Goal: Use online tool/utility: Utilize a website feature to perform a specific function

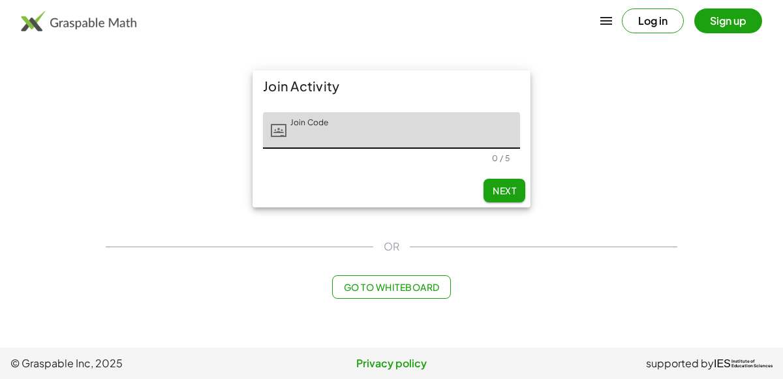
click at [659, 16] on button "Log in" at bounding box center [653, 20] width 62 height 25
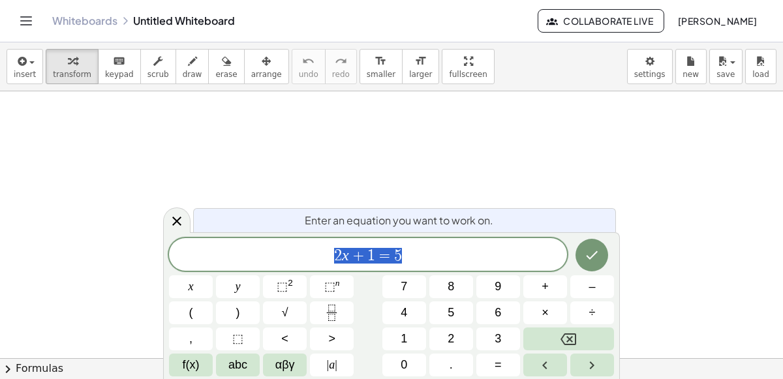
scroll to position [142, 0]
click at [176, 217] on icon at bounding box center [177, 221] width 16 height 16
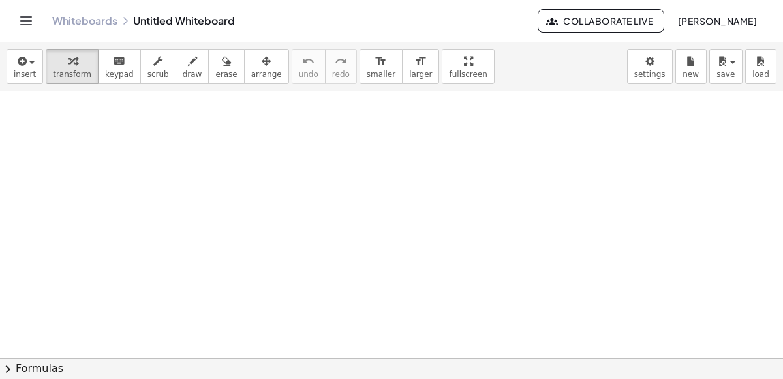
scroll to position [3755, 0]
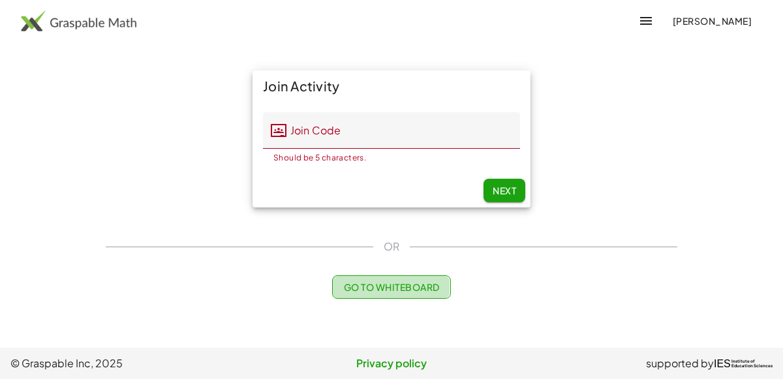
click at [345, 279] on button "Go to Whiteboard" at bounding box center [391, 286] width 118 height 23
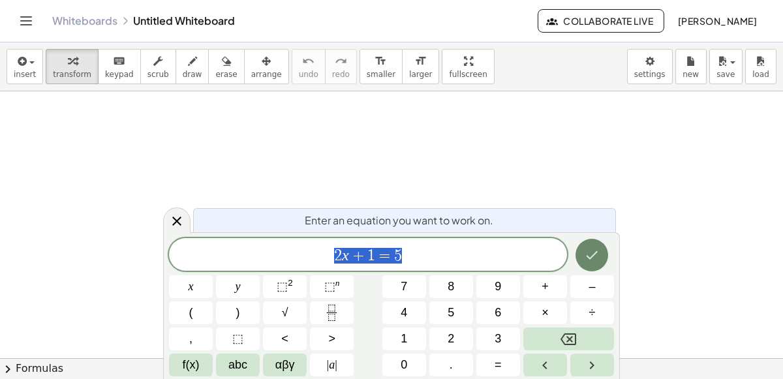
click at [584, 251] on button "Done" at bounding box center [592, 255] width 33 height 33
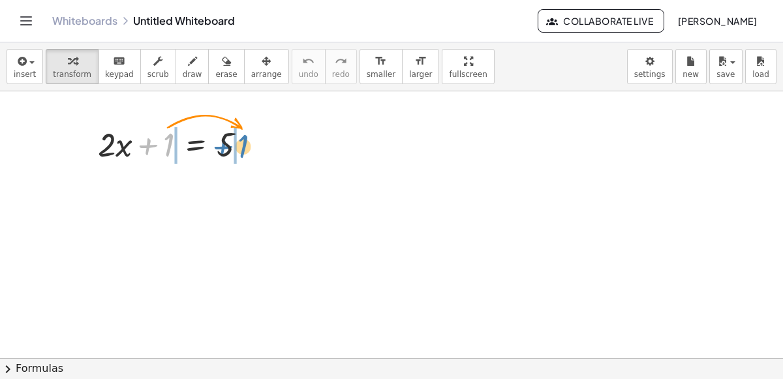
drag, startPoint x: 166, startPoint y: 137, endPoint x: 238, endPoint y: 138, distance: 72.5
click at [238, 138] on div at bounding box center [177, 143] width 172 height 44
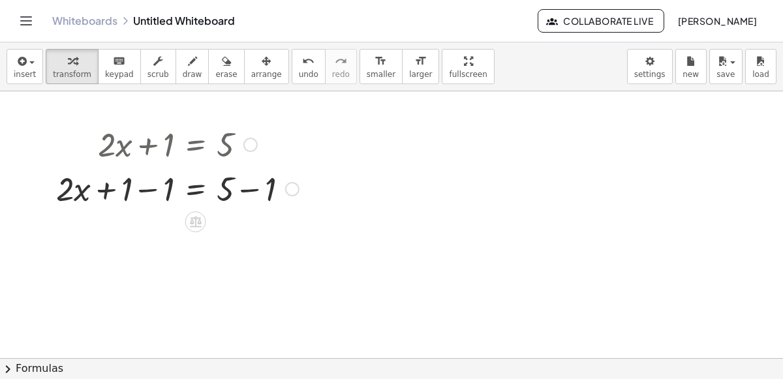
click at [250, 184] on div at bounding box center [178, 188] width 256 height 44
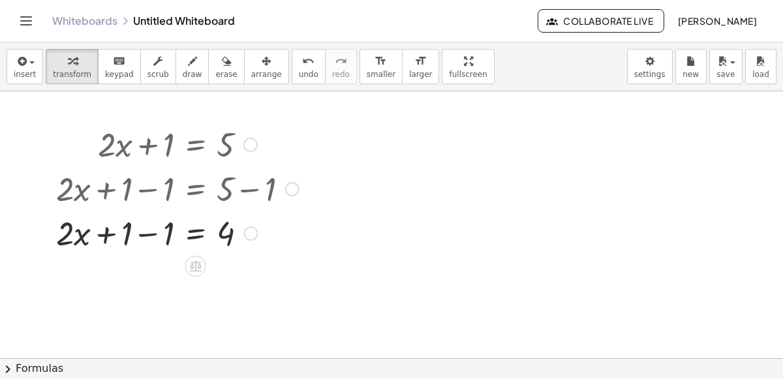
click at [154, 232] on div at bounding box center [178, 232] width 256 height 44
drag, startPoint x: 148, startPoint y: 234, endPoint x: 226, endPoint y: 248, distance: 79.5
click at [226, 248] on div at bounding box center [178, 232] width 256 height 44
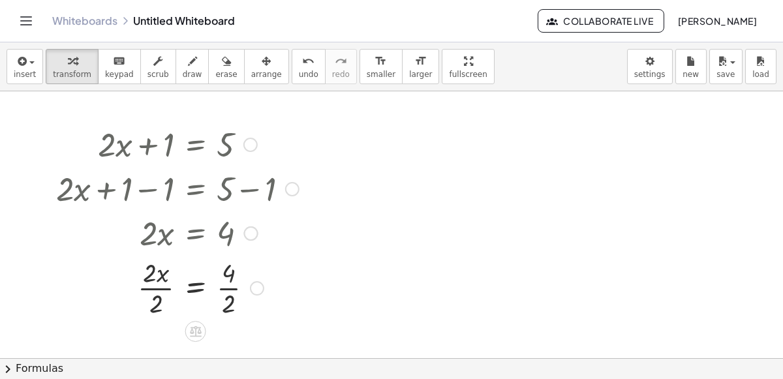
click at [155, 296] on div at bounding box center [178, 287] width 256 height 65
click at [231, 298] on div at bounding box center [178, 287] width 256 height 65
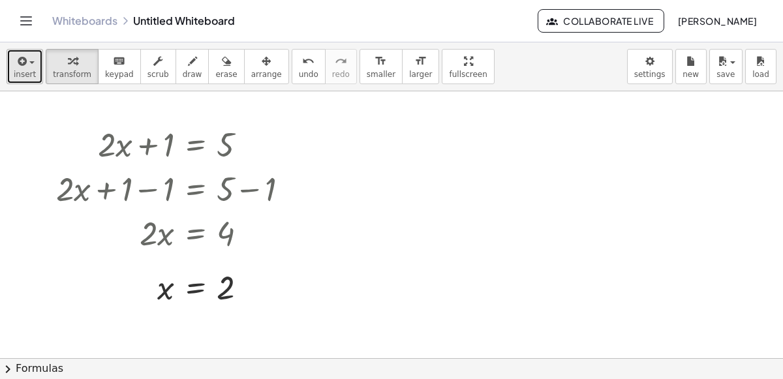
click at [36, 78] on button "insert" at bounding box center [25, 66] width 37 height 35
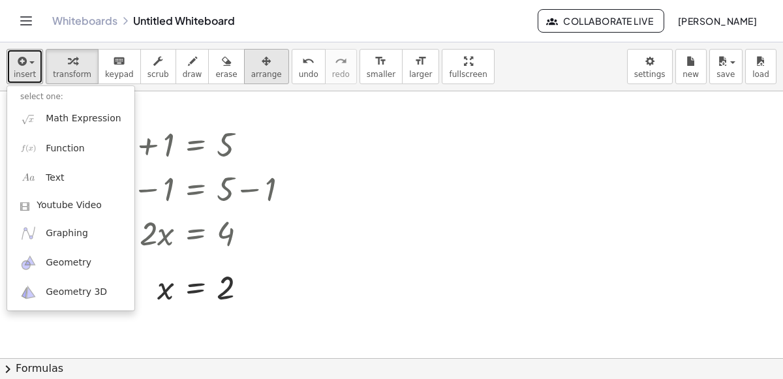
click at [251, 72] on span "arrange" at bounding box center [266, 74] width 31 height 9
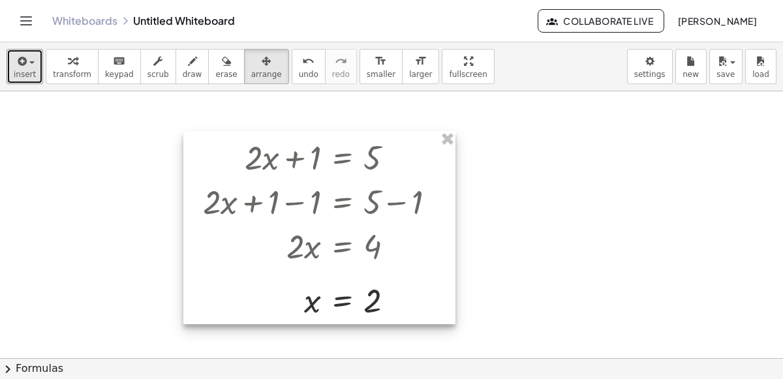
drag, startPoint x: 292, startPoint y: 162, endPoint x: 453, endPoint y: 178, distance: 162.0
click at [453, 178] on div at bounding box center [319, 228] width 272 height 194
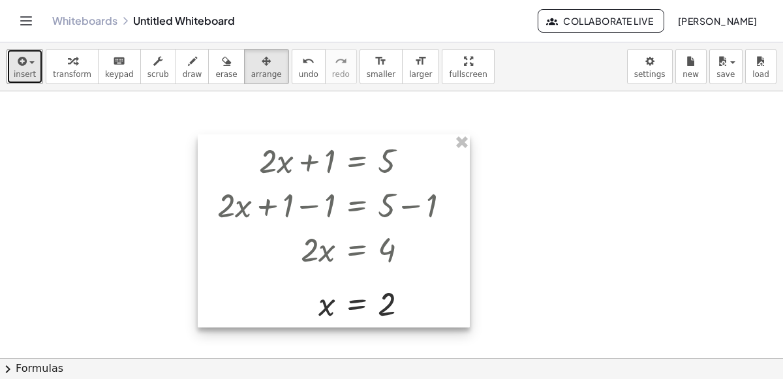
click at [453, 178] on div at bounding box center [334, 231] width 272 height 194
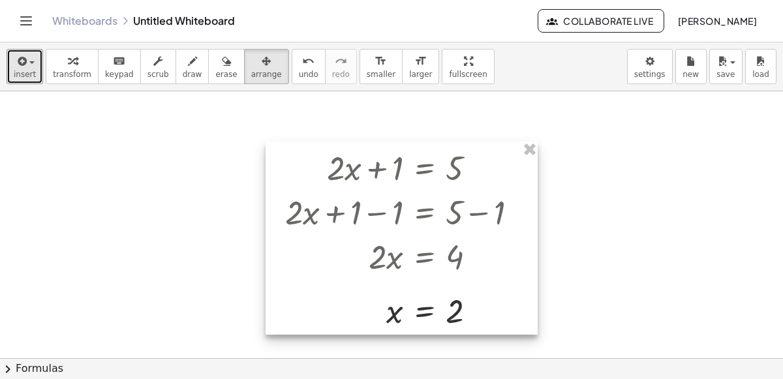
drag, startPoint x: 453, startPoint y: 178, endPoint x: 521, endPoint y: 183, distance: 68.1
click at [521, 183] on div at bounding box center [402, 239] width 272 height 194
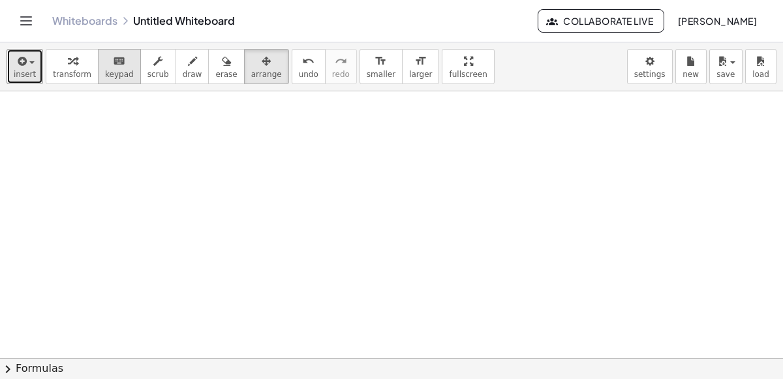
click at [105, 55] on div "keyboard" at bounding box center [119, 61] width 29 height 16
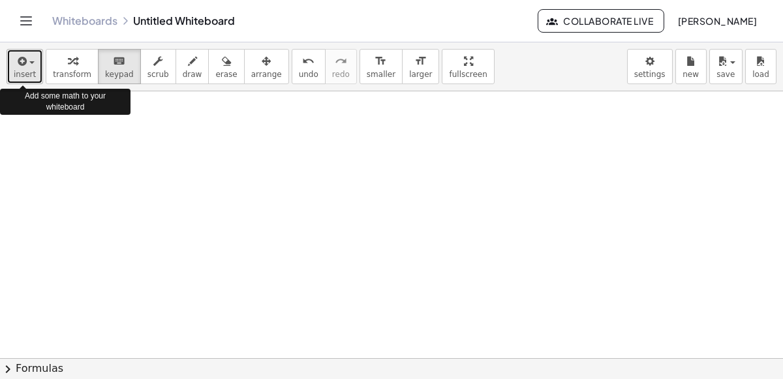
click at [27, 63] on span "button" at bounding box center [28, 62] width 3 height 9
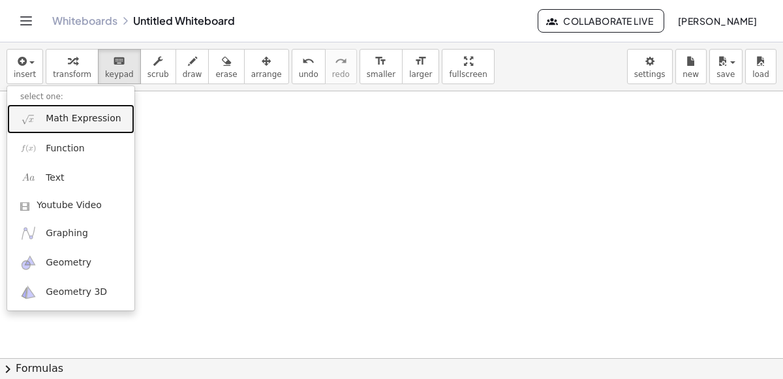
click at [63, 122] on span "Math Expression" at bounding box center [83, 118] width 75 height 13
